Goal: Task Accomplishment & Management: Manage account settings

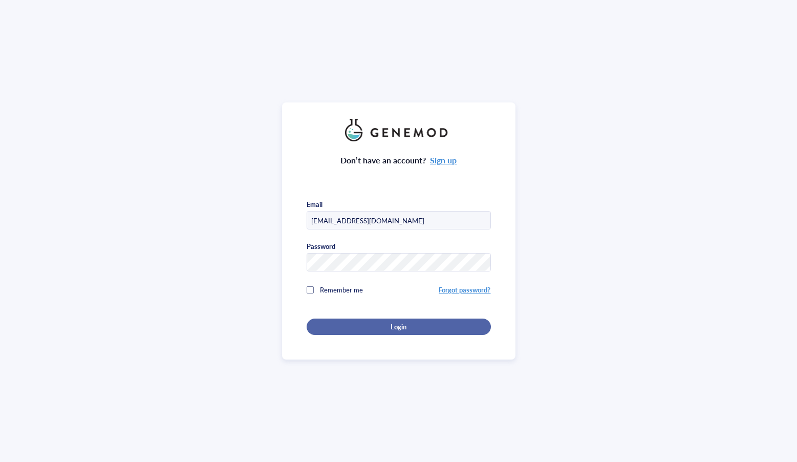
click at [421, 331] on button "Login" at bounding box center [399, 326] width 184 height 16
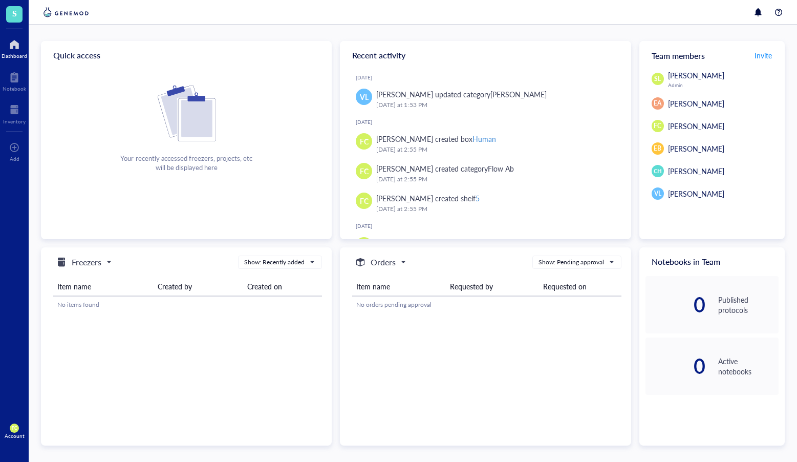
click at [17, 17] on span "S" at bounding box center [14, 14] width 16 height 16
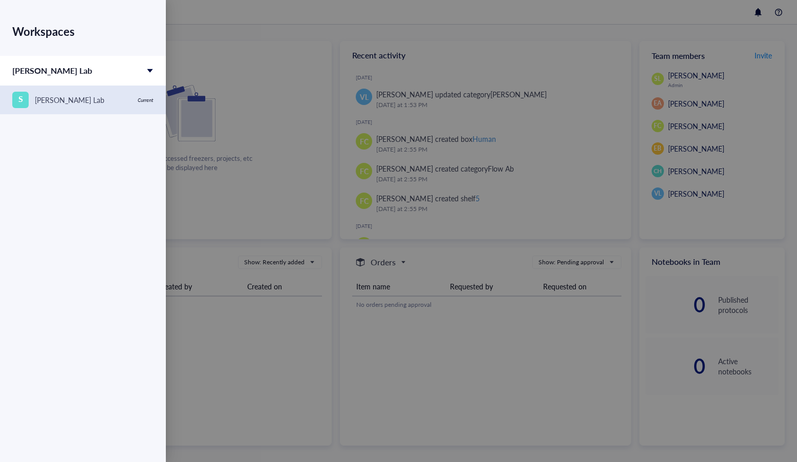
click at [113, 101] on div "S Stanley Lee Lab" at bounding box center [71, 100] width 119 height 16
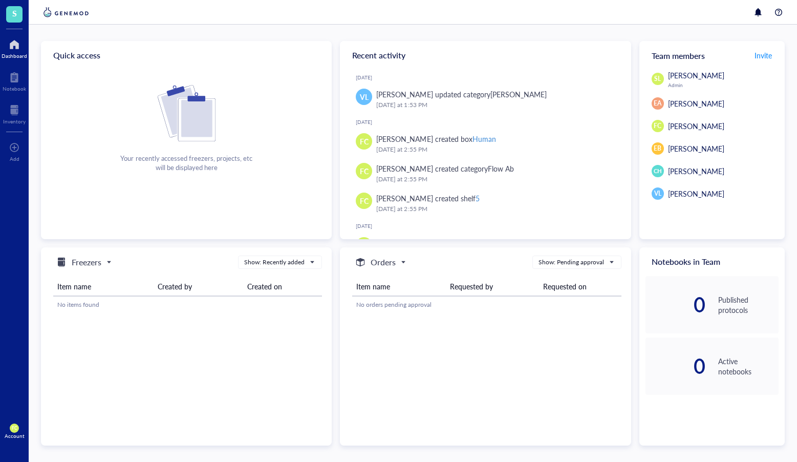
click at [18, 435] on div "Account" at bounding box center [15, 436] width 20 height 6
click at [84, 390] on link "Account settings" at bounding box center [68, 393] width 59 height 18
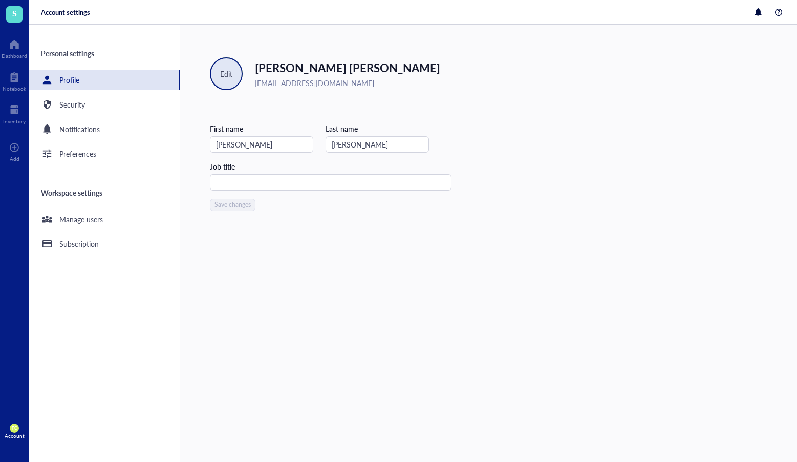
click at [229, 66] on div "Edit" at bounding box center [226, 73] width 33 height 33
click at [268, 102] on span "Edit picture" at bounding box center [247, 101] width 58 height 11
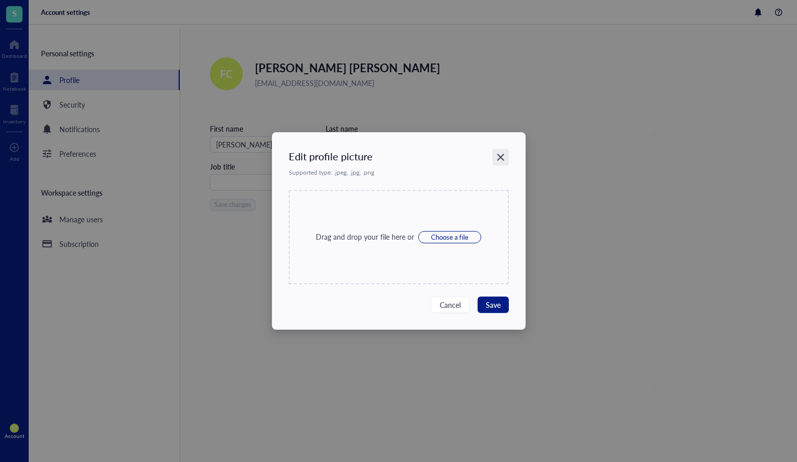
click at [502, 157] on icon "Close" at bounding box center [500, 158] width 10 height 10
